Goal: Task Accomplishment & Management: Complete application form

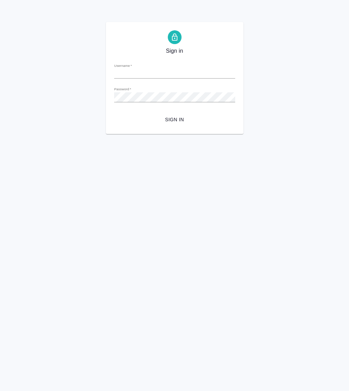
type input "[PERSON_NAME][EMAIL_ADDRESS][DOMAIN_NAME]"
click at [172, 120] on span "Sign in" at bounding box center [175, 119] width 110 height 9
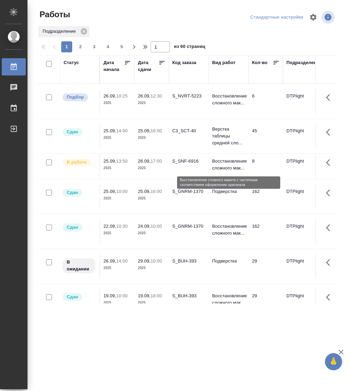
click at [234, 162] on p "Восстановление сложного мак..." at bounding box center [228, 165] width 33 height 14
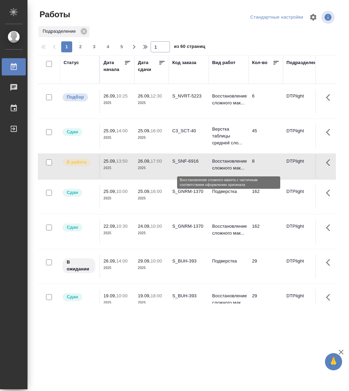
click at [223, 158] on p "Восстановление сложного мак..." at bounding box center [228, 165] width 33 height 14
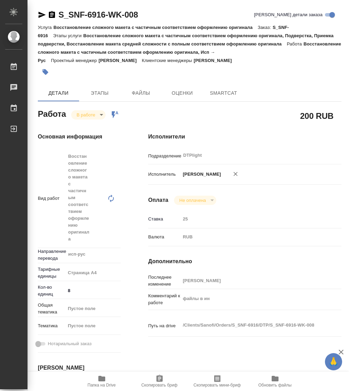
type textarea "x"
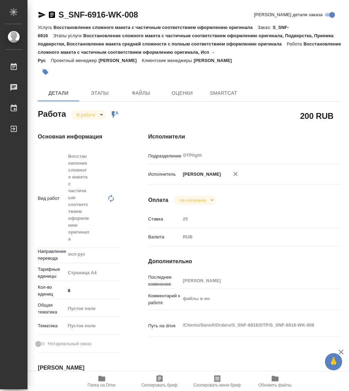
type textarea "x"
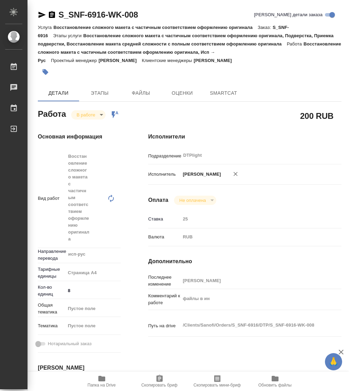
type textarea "x"
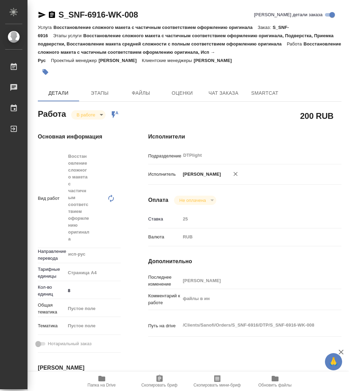
type textarea "x"
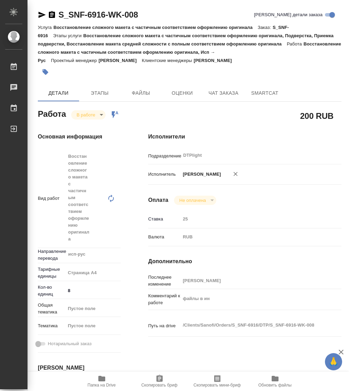
type textarea "x"
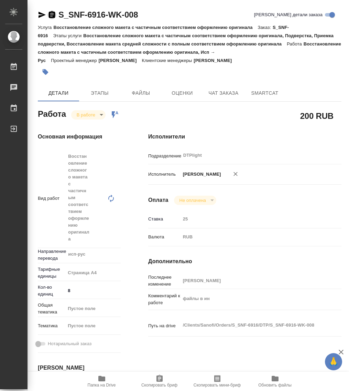
click at [52, 13] on icon "button" at bounding box center [52, 15] width 8 height 8
click at [100, 381] on icon "button" at bounding box center [102, 378] width 8 height 8
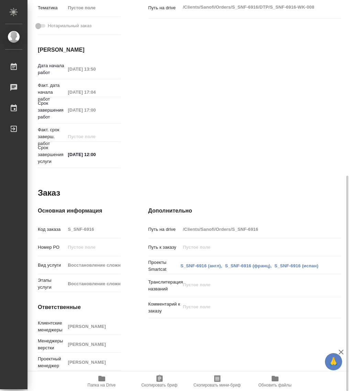
scroll to position [146, 0]
